Goal: Task Accomplishment & Management: Use online tool/utility

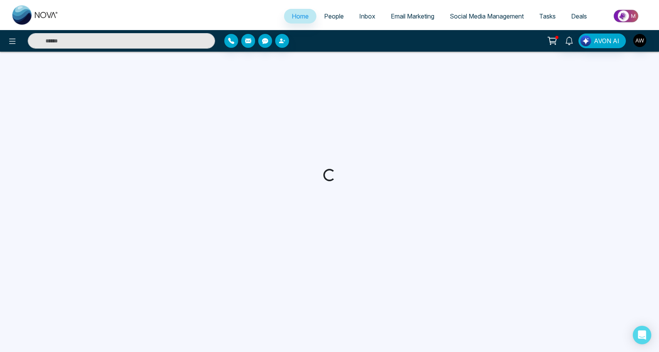
select select "*"
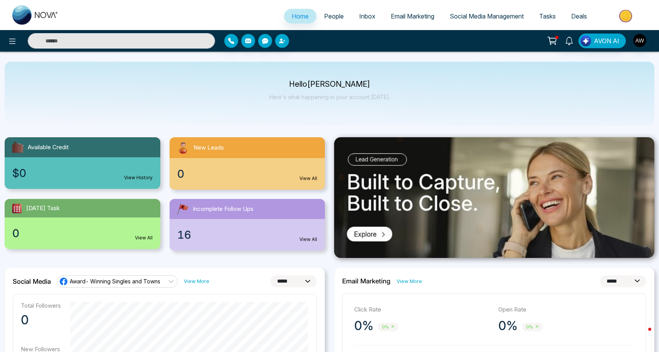
click at [478, 17] on span "Social Media Management" at bounding box center [486, 16] width 74 height 8
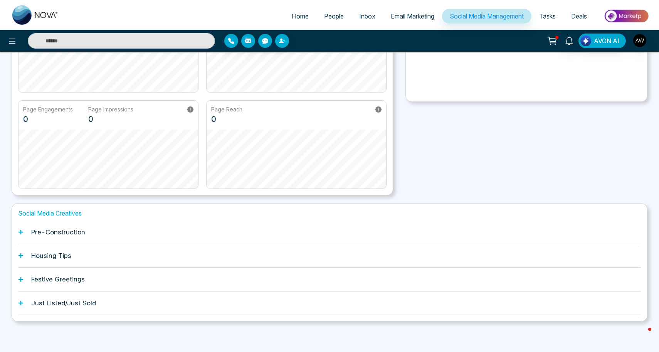
scroll to position [119, 0]
click at [56, 228] on h1 "Pre-Construction" at bounding box center [58, 232] width 54 height 8
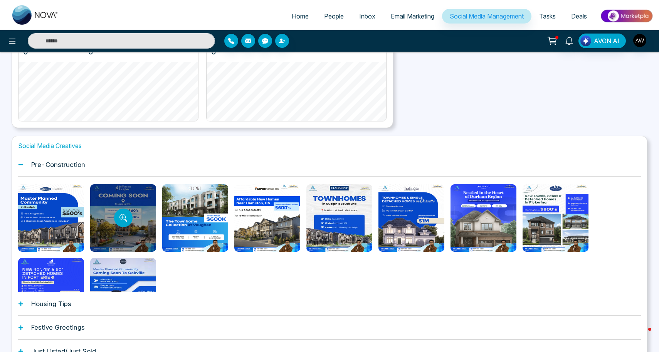
scroll to position [189, 0]
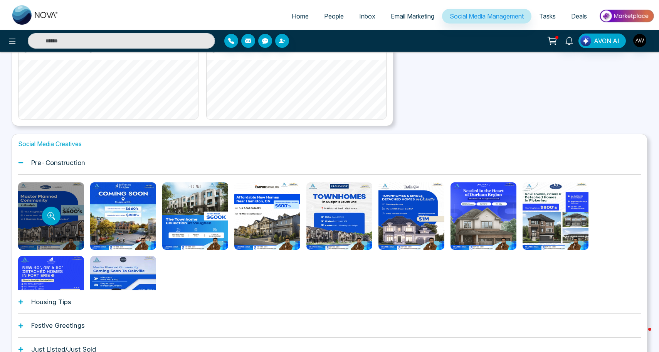
click at [57, 231] on div at bounding box center [51, 215] width 66 height 67
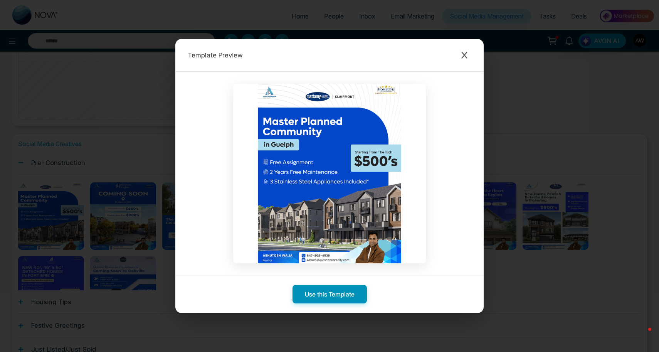
click at [316, 297] on button "Use this Template" at bounding box center [329, 294] width 74 height 18
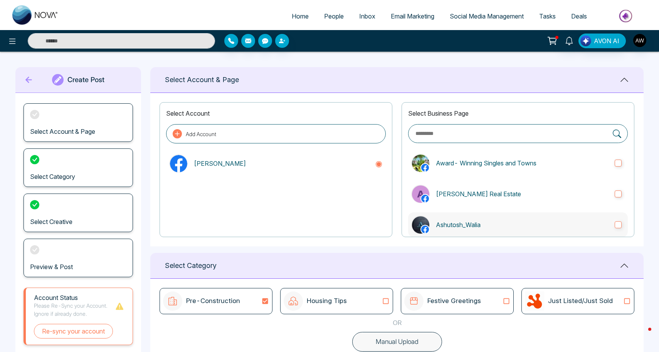
click at [465, 217] on label "Ashutosh_Walia" at bounding box center [518, 224] width 220 height 25
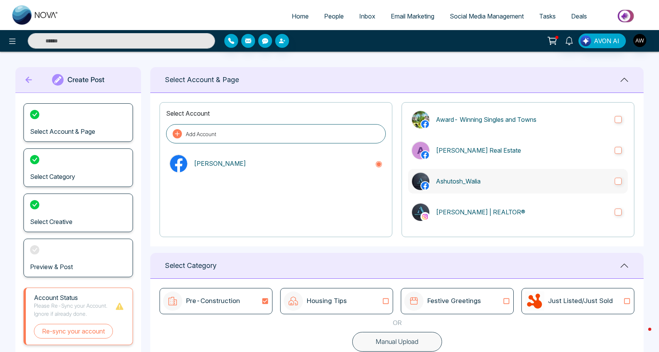
click at [465, 217] on label "[PERSON_NAME] | REALTOR®" at bounding box center [518, 212] width 220 height 25
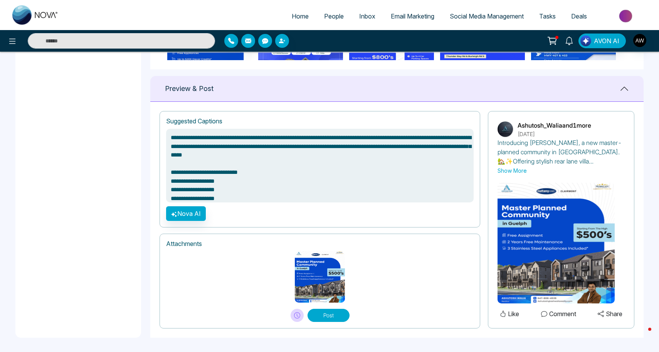
scroll to position [477, 0]
click at [319, 314] on button "Post" at bounding box center [328, 315] width 42 height 13
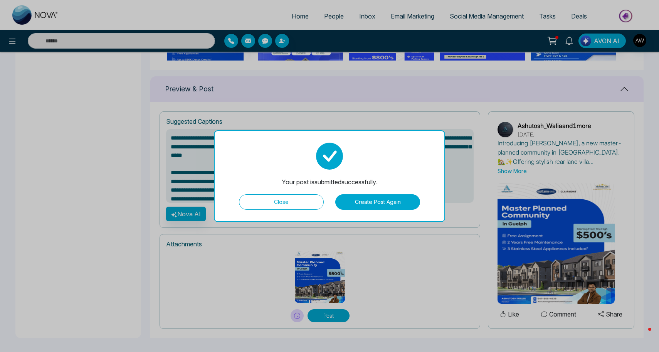
type textarea "**********"
click at [267, 206] on button "Close" at bounding box center [281, 201] width 85 height 15
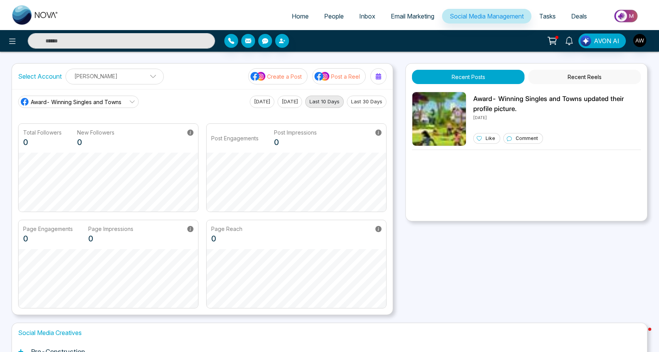
click at [463, 18] on span "Social Media Management" at bounding box center [486, 16] width 74 height 8
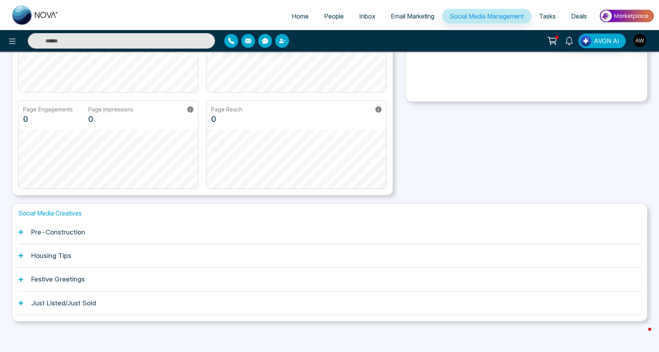
scroll to position [119, 0]
click at [52, 302] on h1 "Just Listed/Just Sold" at bounding box center [63, 303] width 65 height 8
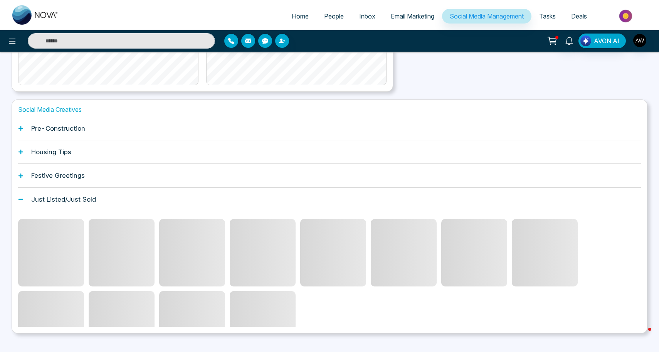
scroll to position [202, 0]
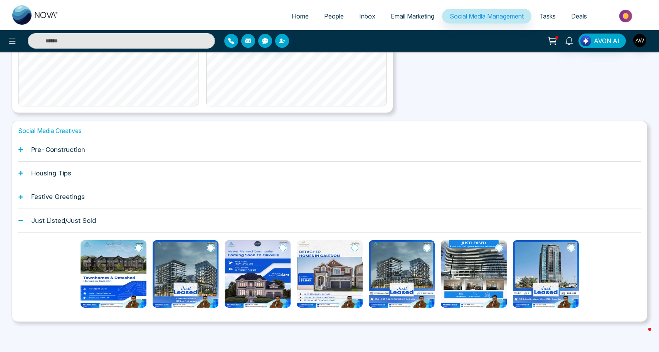
click at [42, 200] on div "Festive Greetings" at bounding box center [329, 196] width 622 height 23
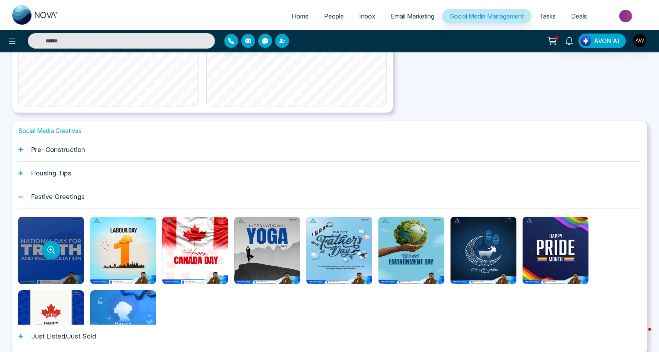
click at [40, 232] on div at bounding box center [51, 249] width 66 height 67
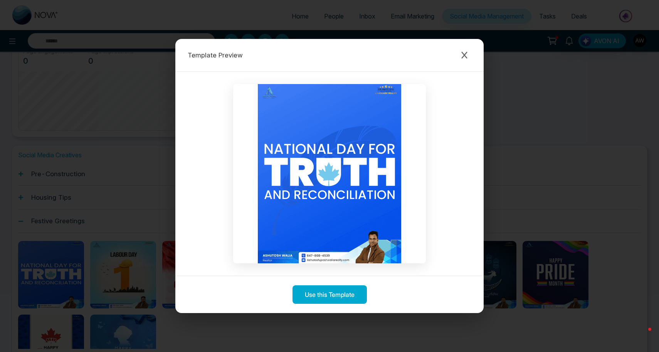
scroll to position [168, 0]
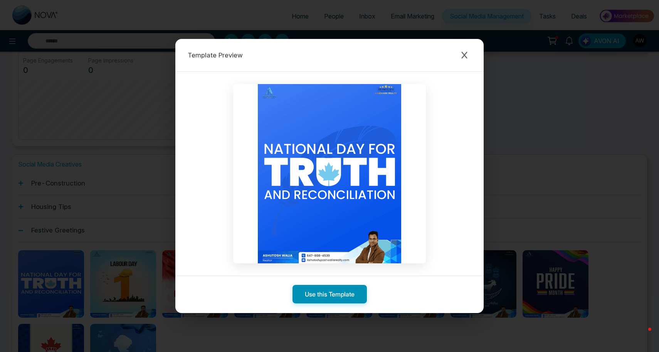
click at [321, 290] on button "Use this Template" at bounding box center [329, 294] width 74 height 18
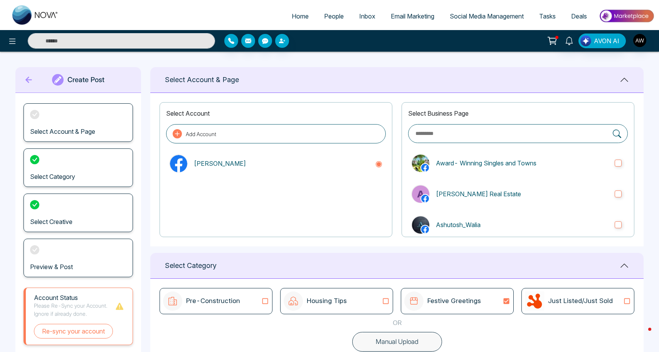
type textarea "**********"
click at [28, 79] on icon at bounding box center [28, 80] width 7 height 7
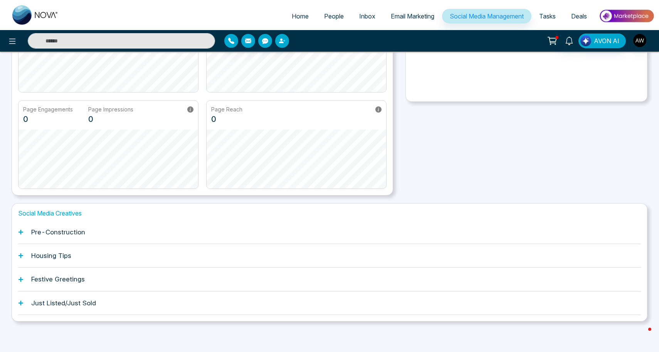
scroll to position [119, 0]
click at [50, 254] on h1 "Housing Tips" at bounding box center [51, 256] width 40 height 8
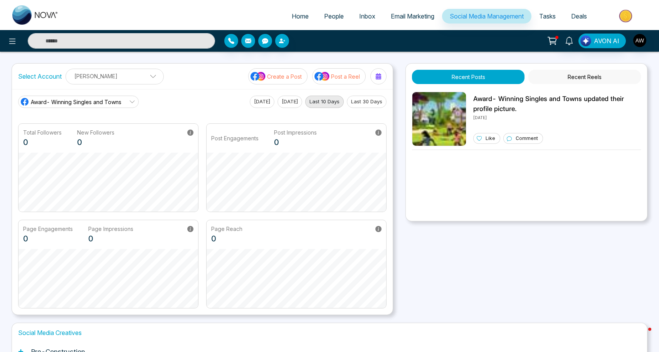
scroll to position [0, 0]
click at [340, 80] on button "Post a Reel" at bounding box center [339, 76] width 54 height 16
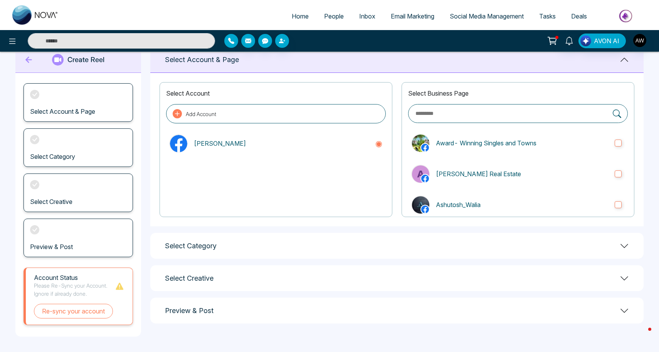
scroll to position [20, 0]
click at [191, 255] on div "Select Category" at bounding box center [396, 246] width 493 height 26
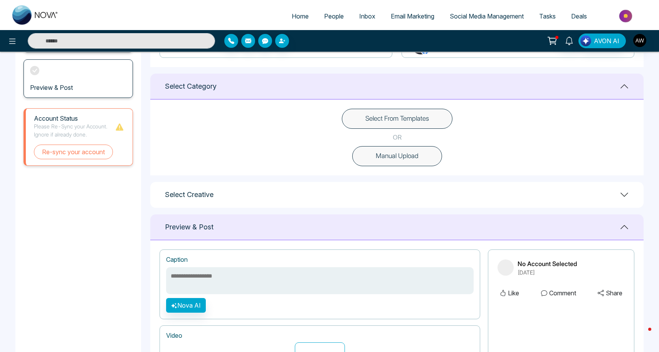
scroll to position [193, 0]
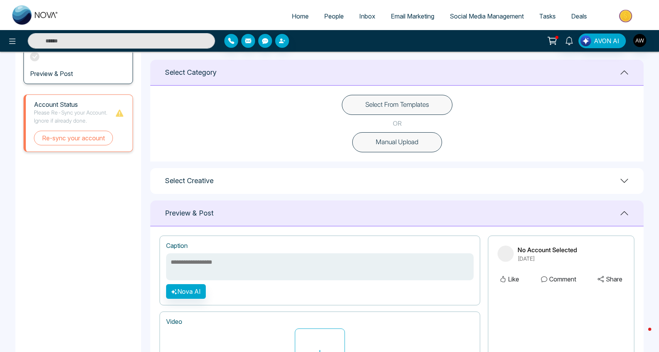
click at [204, 188] on div "Select Creative" at bounding box center [396, 181] width 493 height 26
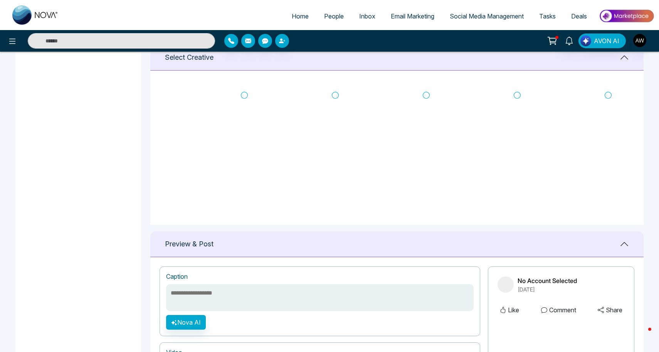
scroll to position [316, 0]
